Goal: Transaction & Acquisition: Purchase product/service

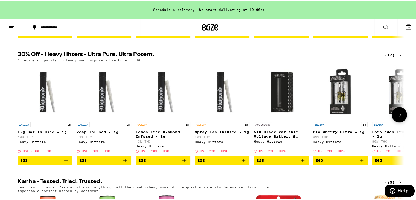
scroll to position [174, 0]
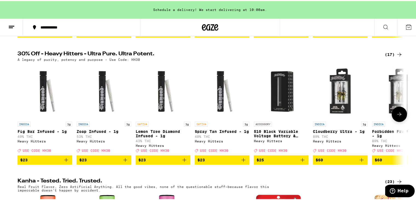
click at [398, 116] on icon at bounding box center [399, 113] width 7 height 7
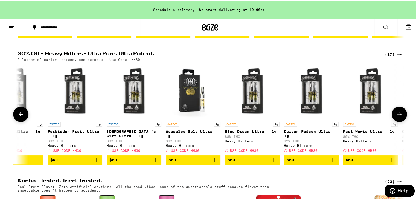
scroll to position [0, 326]
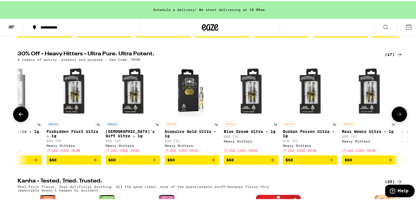
click at [398, 115] on icon at bounding box center [400, 113] width 4 height 4
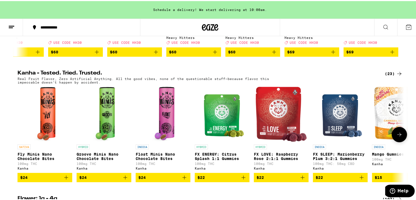
scroll to position [331, 0]
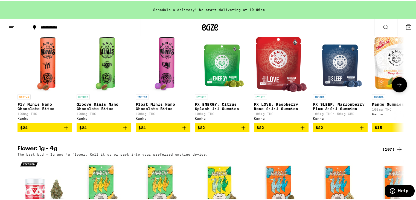
click at [399, 87] on icon at bounding box center [399, 83] width 7 height 7
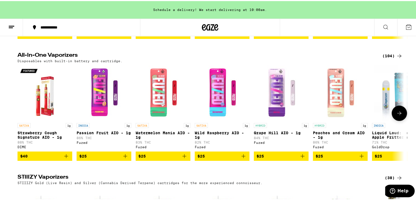
scroll to position [798, 0]
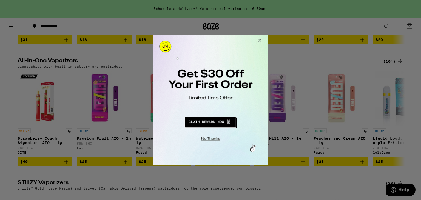
click at [259, 40] on button "Close Modal" at bounding box center [258, 41] width 15 height 13
